Goal: Task Accomplishment & Management: Manage account settings

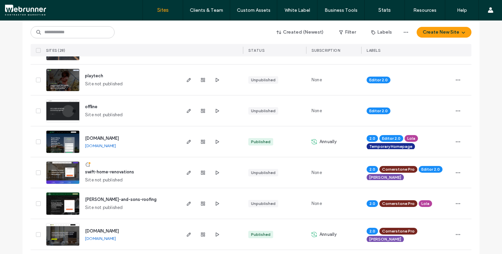
scroll to position [147, 0]
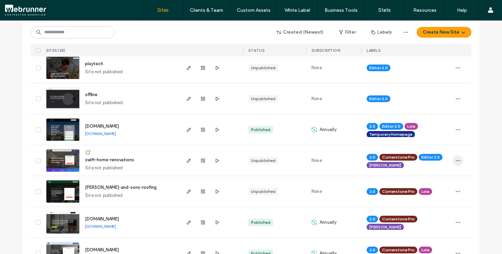
click at [453, 159] on span "button" at bounding box center [458, 160] width 11 height 11
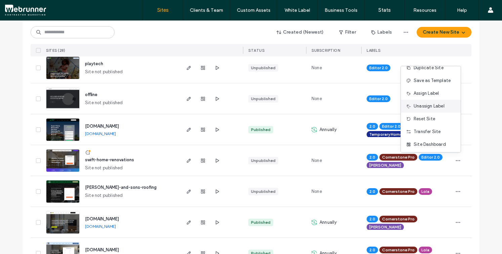
scroll to position [34, 0]
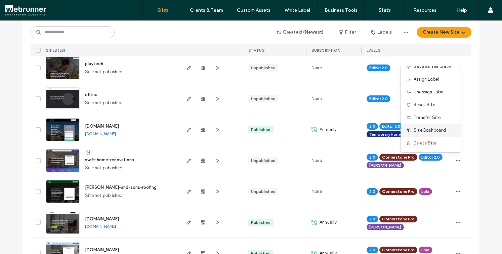
click at [419, 128] on span "Site Dashboard" at bounding box center [430, 130] width 32 height 7
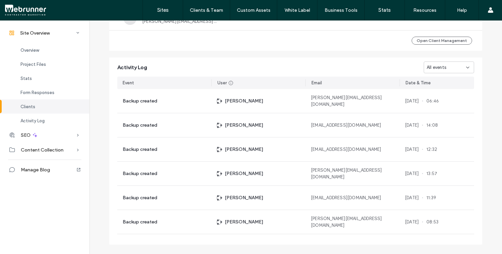
scroll to position [595, 0]
click at [40, 51] on div "Overview" at bounding box center [44, 50] width 89 height 14
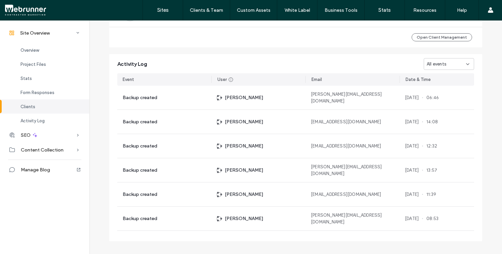
scroll to position [606, 0]
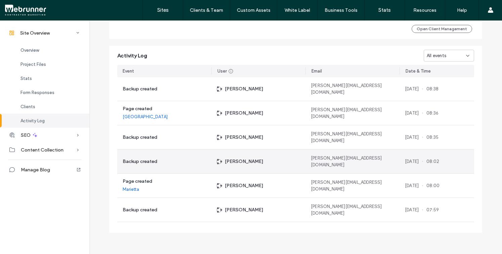
scroll to position [1085, 0]
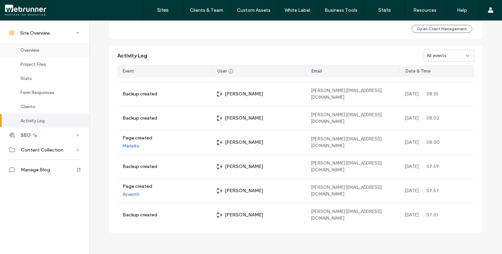
click at [36, 49] on span "Overview" at bounding box center [30, 50] width 18 height 5
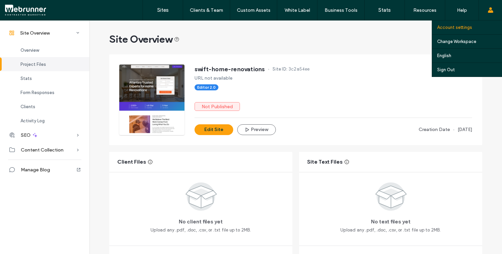
click at [482, 27] on link "Account settings" at bounding box center [469, 28] width 65 height 14
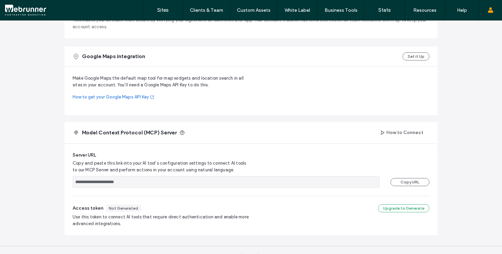
scroll to position [254, 0]
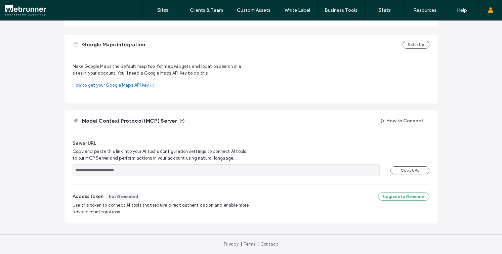
click at [31, 8] on div at bounding box center [43, 10] width 76 height 11
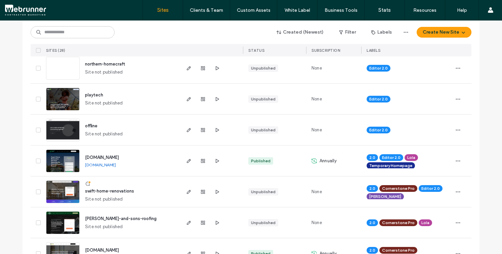
scroll to position [134, 0]
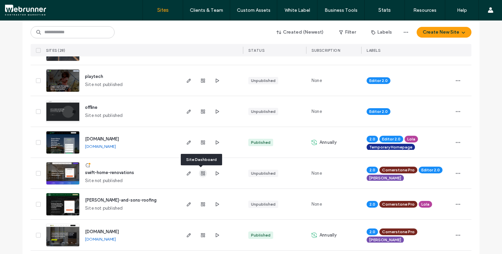
click at [201, 174] on use "button" at bounding box center [203, 173] width 4 height 4
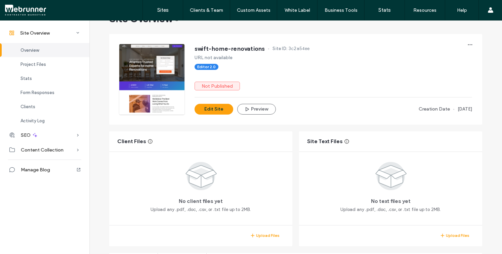
scroll to position [21, 0]
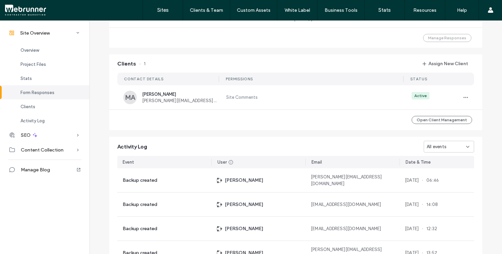
scroll to position [551, 0]
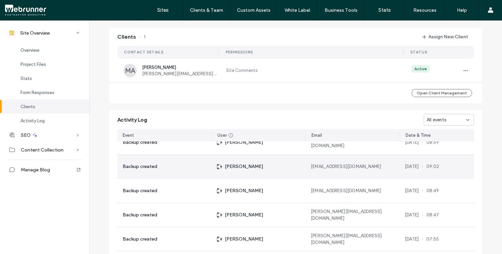
scroll to position [409, 0]
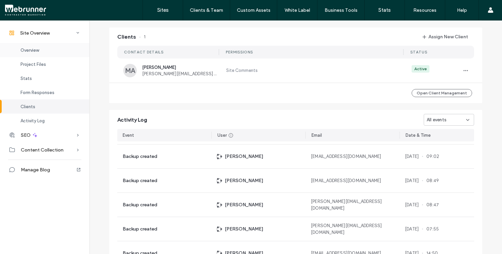
click at [20, 48] on div "Overview" at bounding box center [44, 50] width 89 height 14
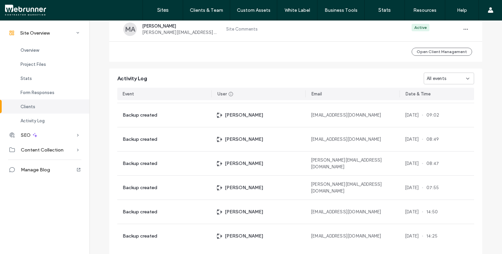
scroll to position [606, 0]
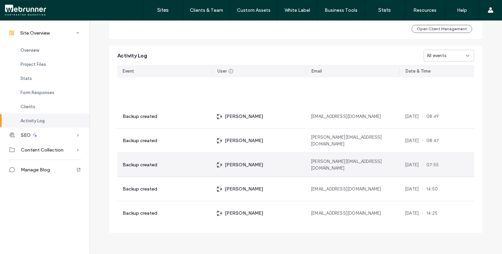
scroll to position [530, 0]
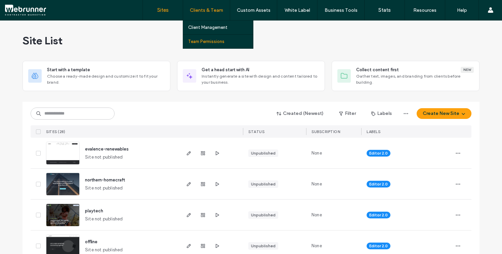
click at [212, 41] on label "Team Permissions" at bounding box center [206, 41] width 36 height 5
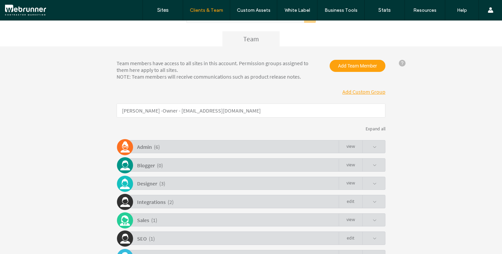
scroll to position [101, 0]
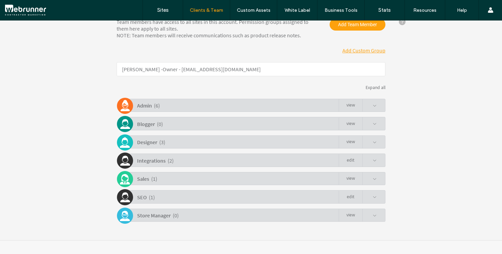
click at [373, 160] on span at bounding box center [375, 161] width 4 height 4
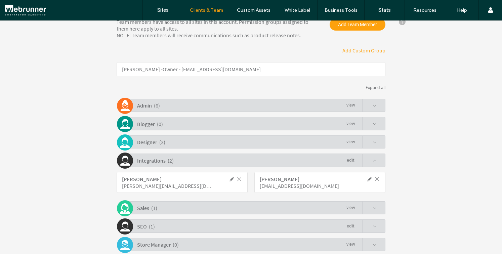
click at [375, 106] on div "Admin ( 6 ) view" at bounding box center [253, 105] width 266 height 13
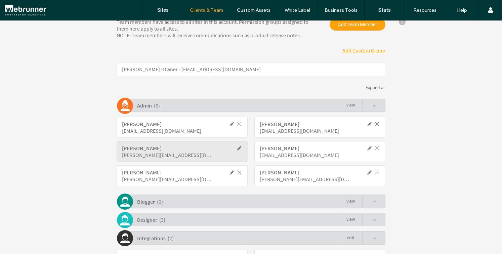
click at [375, 106] on div "Admin ( 6 ) view" at bounding box center [253, 105] width 266 height 13
